Goal: Information Seeking & Learning: Learn about a topic

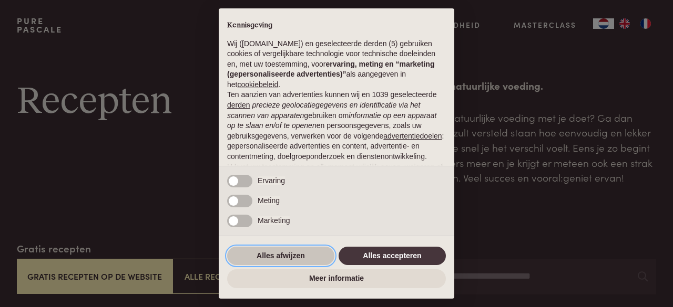
click at [297, 256] on button "Alles afwijzen" at bounding box center [280, 256] width 107 height 19
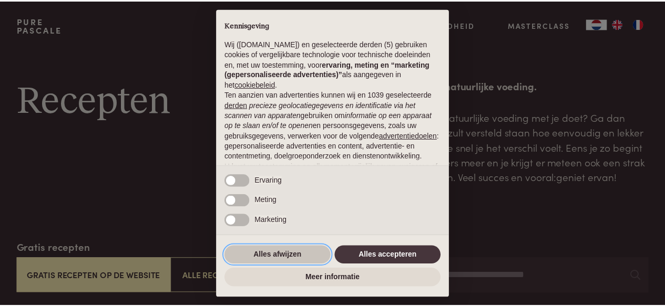
scroll to position [115, 0]
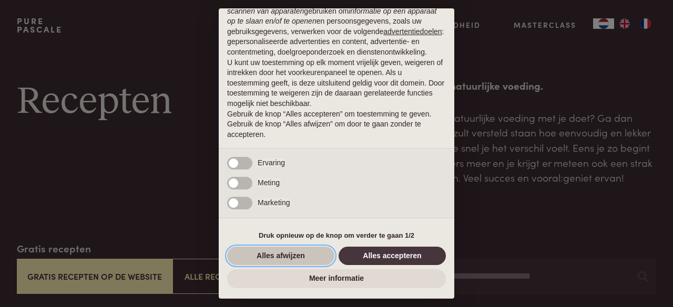
click at [315, 255] on button "Alles afwijzen" at bounding box center [280, 256] width 107 height 19
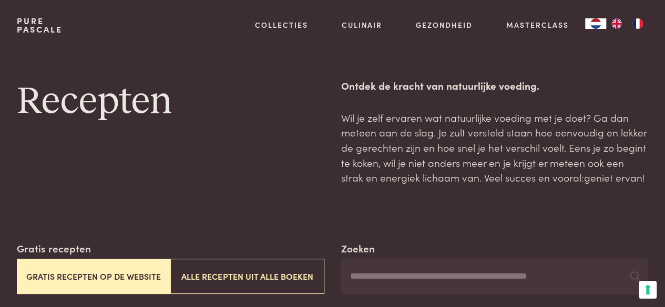
click at [126, 262] on button "Gratis recepten op de website" at bounding box center [93, 276] width 153 height 35
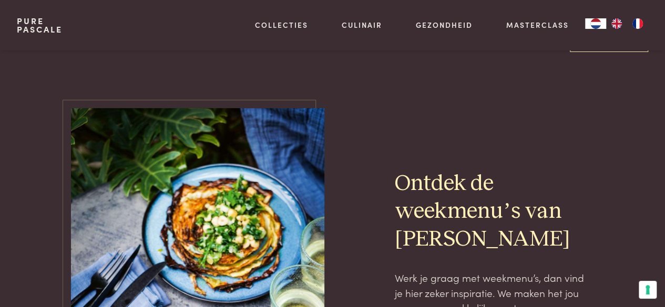
scroll to position [2249, 0]
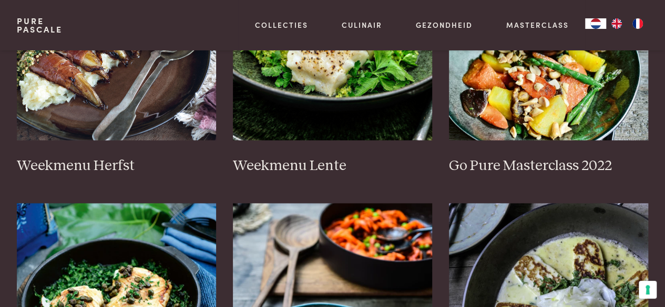
scroll to position [653, 0]
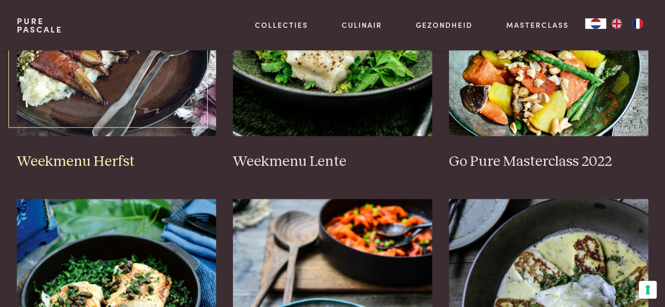
click at [183, 91] on img at bounding box center [116, 31] width 199 height 210
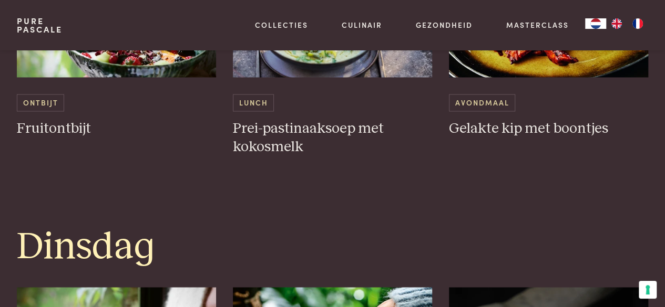
scroll to position [809, 0]
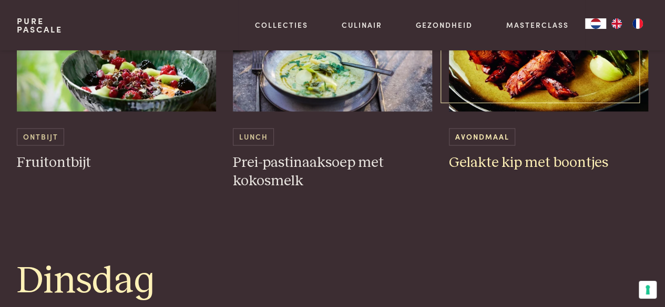
drag, startPoint x: 556, startPoint y: 64, endPoint x: 526, endPoint y: 69, distance: 29.9
click at [526, 69] on img at bounding box center [548, 6] width 199 height 210
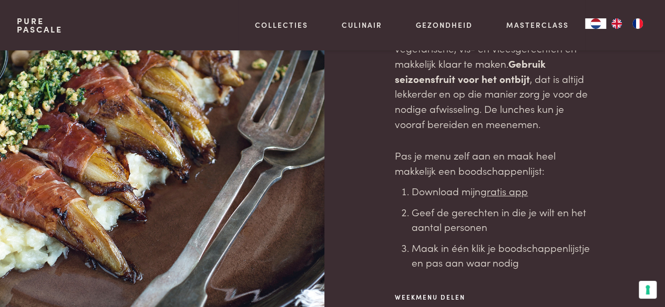
scroll to position [0, 0]
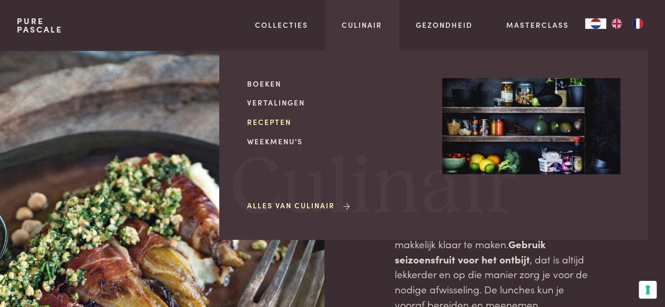
click at [280, 121] on link "Recepten" at bounding box center [336, 122] width 178 height 11
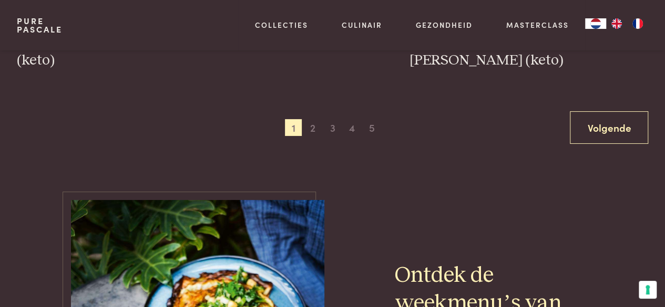
scroll to position [1997, 0]
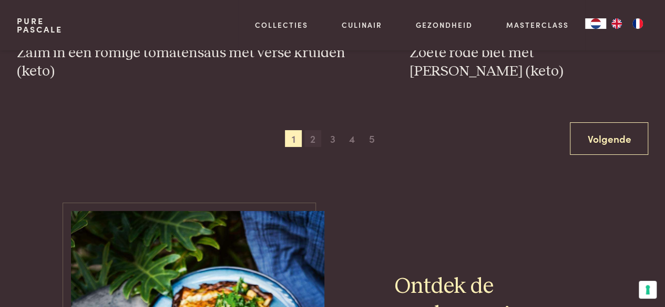
click at [313, 139] on span "2" at bounding box center [312, 138] width 17 height 17
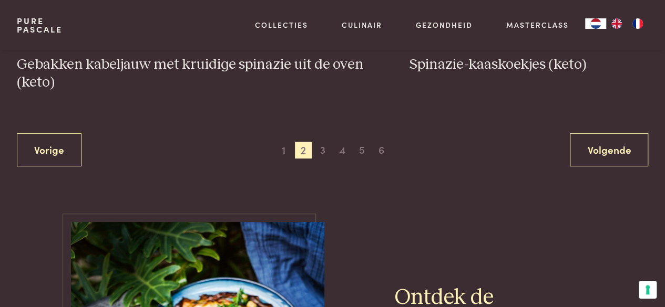
scroll to position [1998, 0]
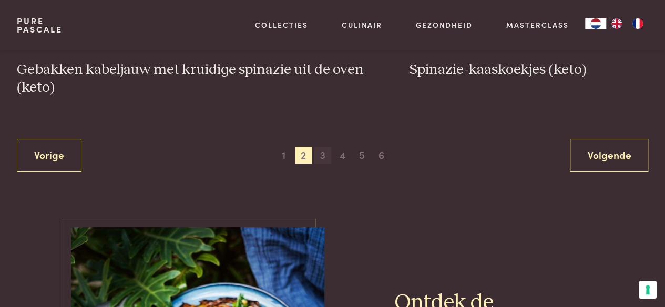
click at [327, 155] on span "3" at bounding box center [322, 155] width 17 height 17
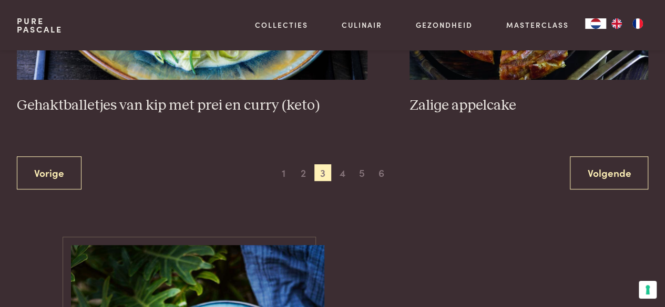
scroll to position [2057, 0]
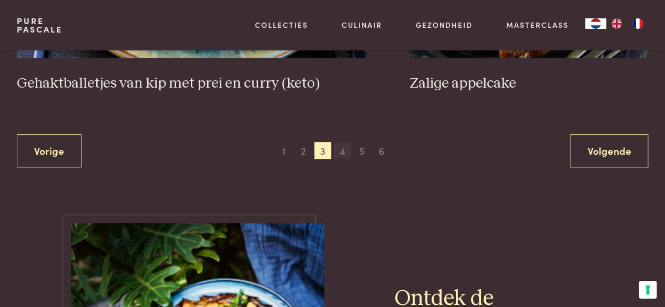
click at [344, 142] on span "4" at bounding box center [342, 150] width 17 height 17
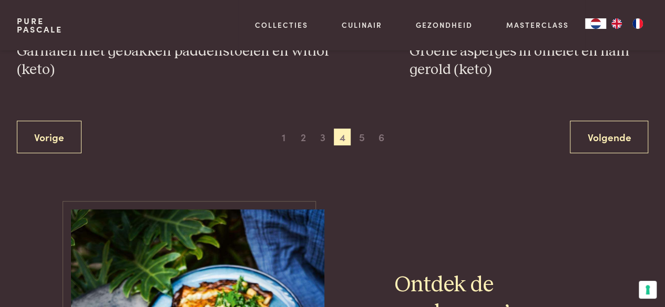
scroll to position [2009, 0]
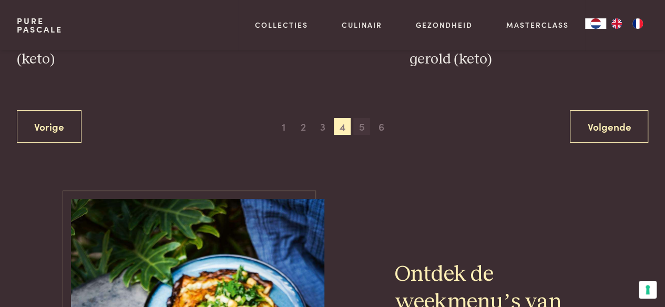
click at [356, 123] on span "5" at bounding box center [361, 126] width 17 height 17
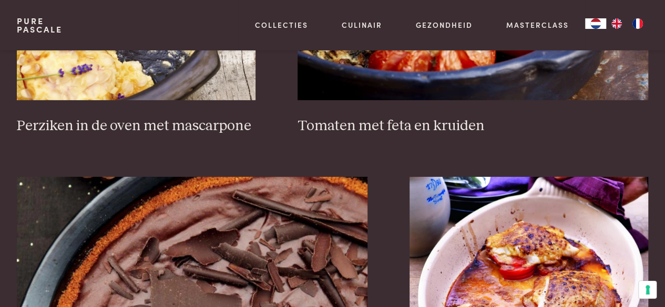
scroll to position [1877, 0]
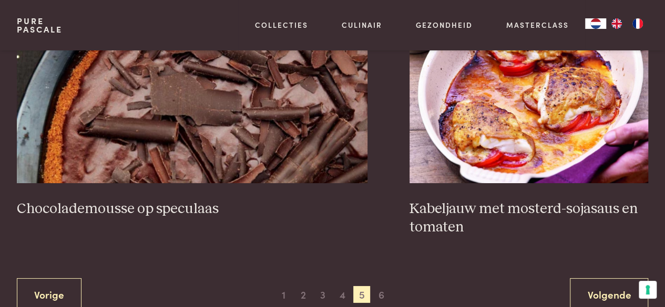
click at [390, 291] on div "Vorige 1 2 3 4 5 6 Volgende" at bounding box center [332, 295] width 631 height 33
click at [385, 295] on span "6" at bounding box center [381, 294] width 17 height 17
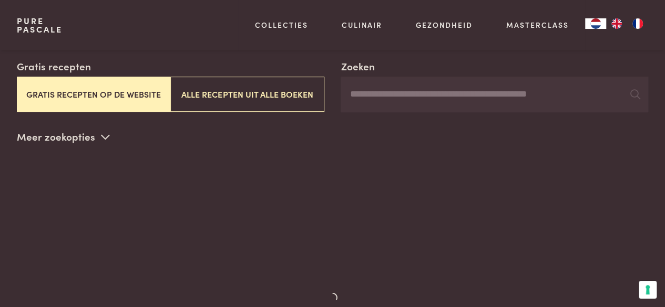
scroll to position [0, 0]
